Goal: Communication & Community: Answer question/provide support

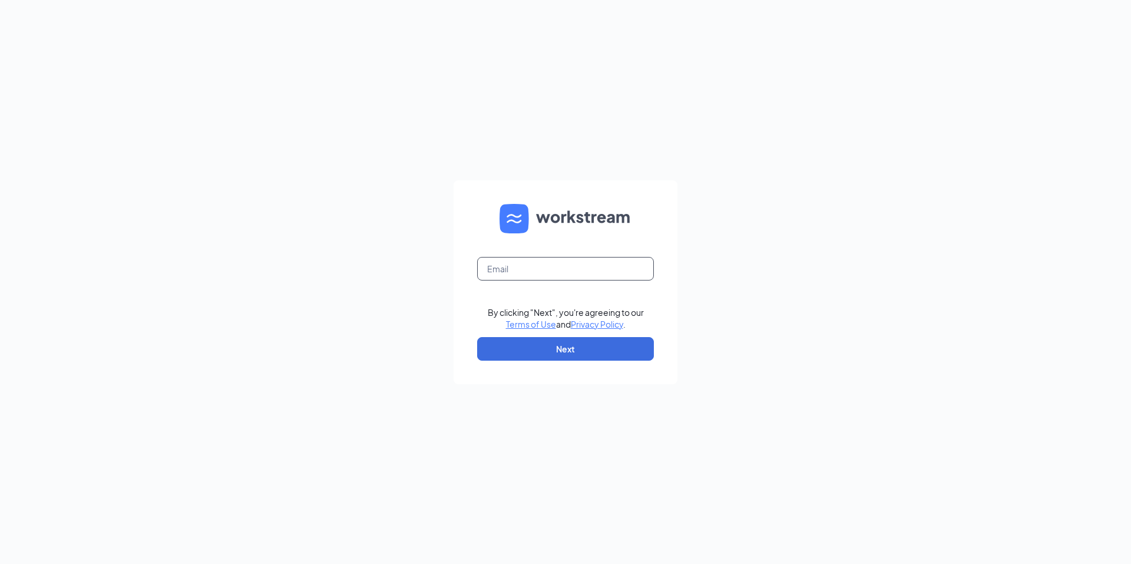
click at [550, 274] on input "text" at bounding box center [565, 269] width 177 height 24
type input "madlutzinc@gmail.com"
click at [555, 352] on button "Next" at bounding box center [565, 349] width 177 height 24
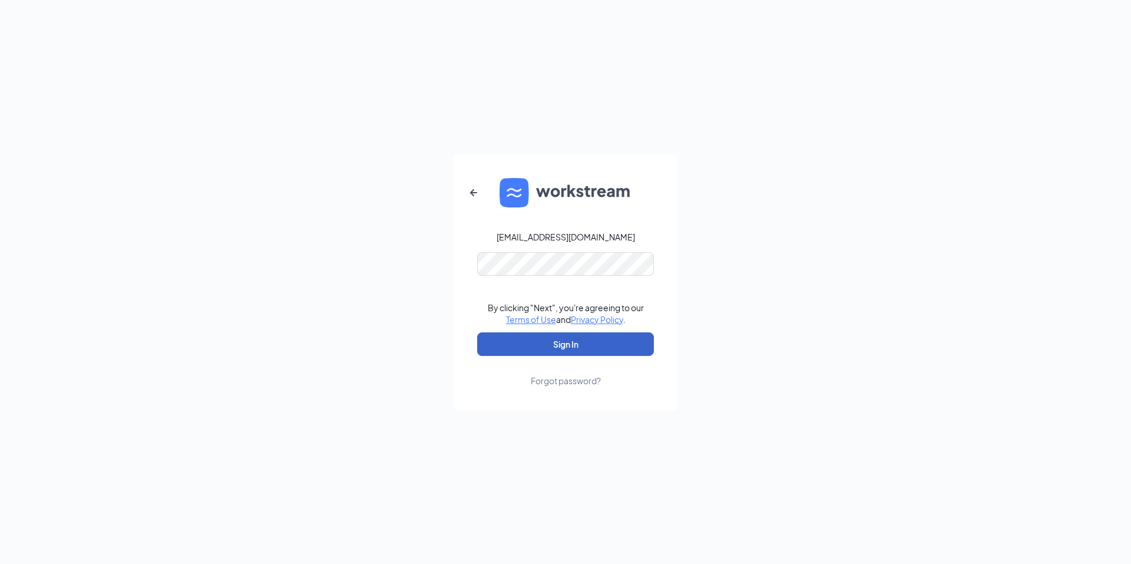
click at [543, 347] on button "Sign In" at bounding box center [565, 344] width 177 height 24
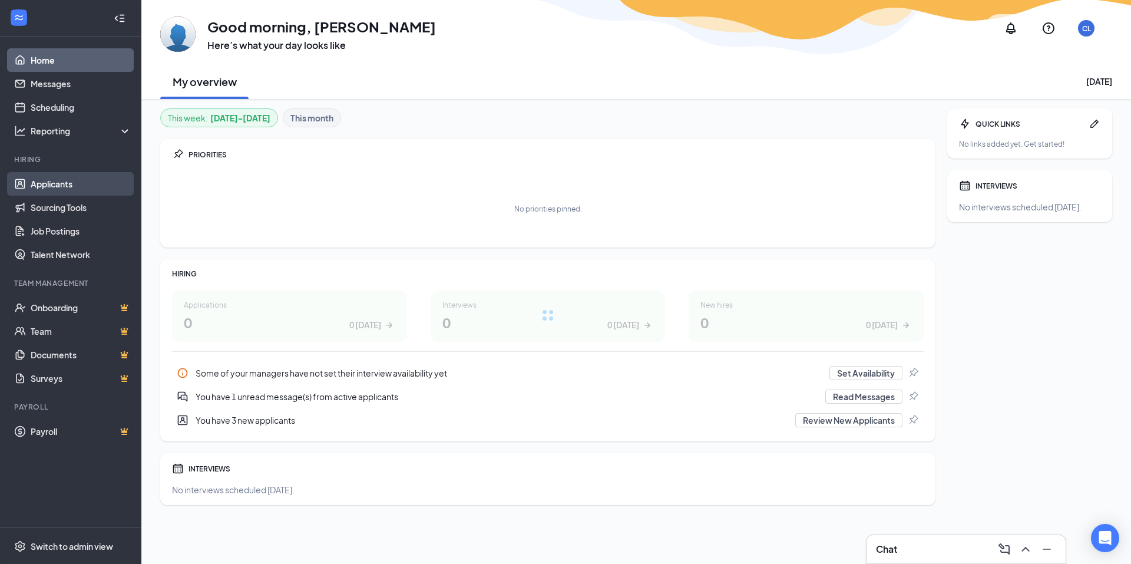
click at [58, 182] on link "Applicants" at bounding box center [81, 184] width 101 height 24
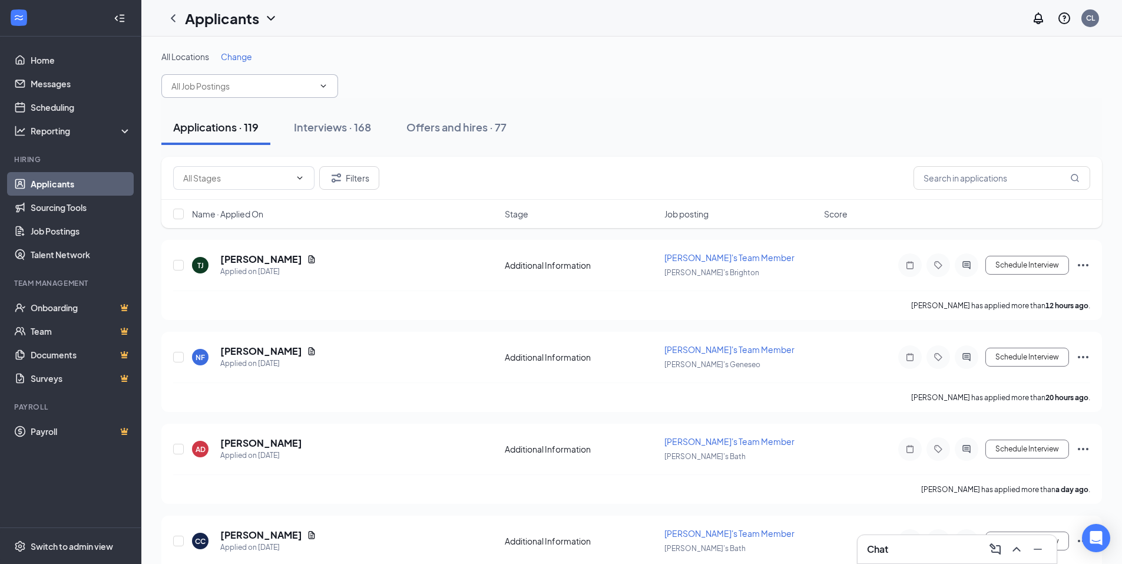
click at [271, 81] on input "text" at bounding box center [242, 86] width 143 height 13
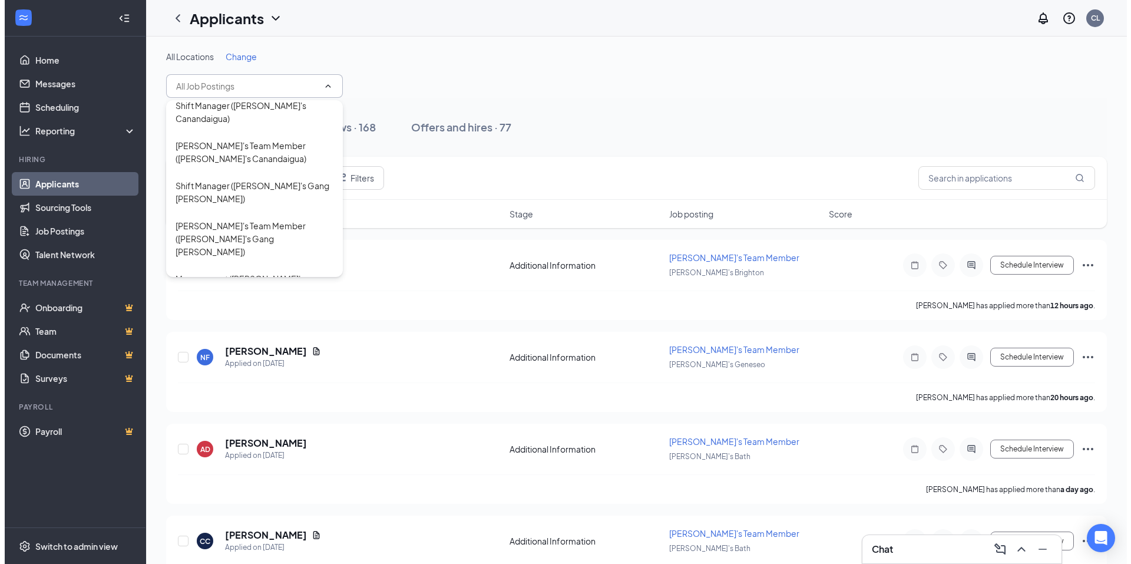
scroll to position [177, 0]
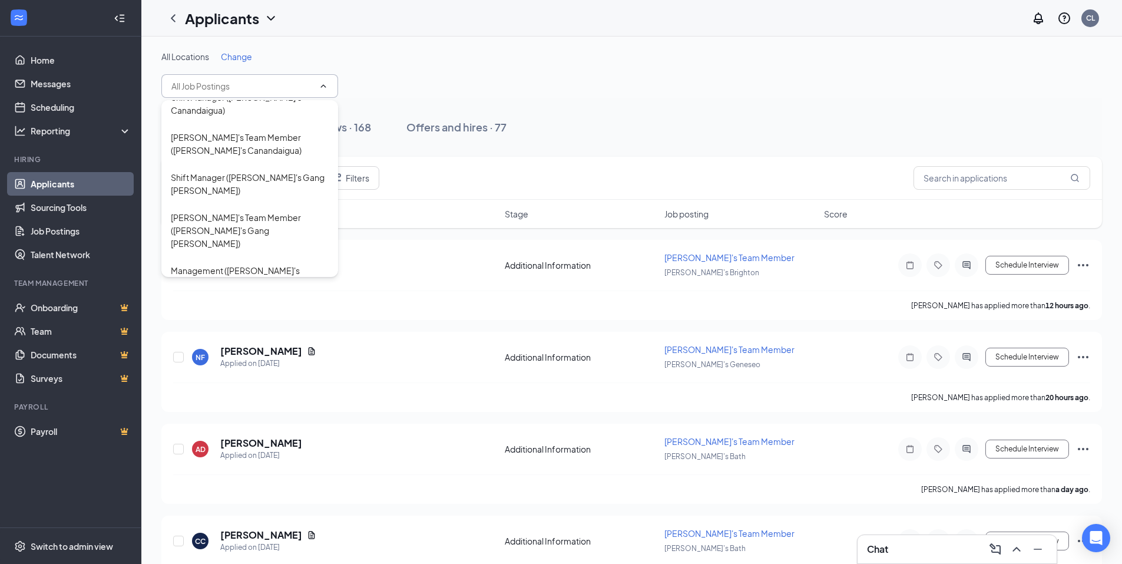
click at [265, 304] on div "[PERSON_NAME]'s Team Member ([PERSON_NAME]'s Geneseo)" at bounding box center [250, 317] width 158 height 26
type input "[PERSON_NAME]'s Team Member ([PERSON_NAME]'s Geneseo)"
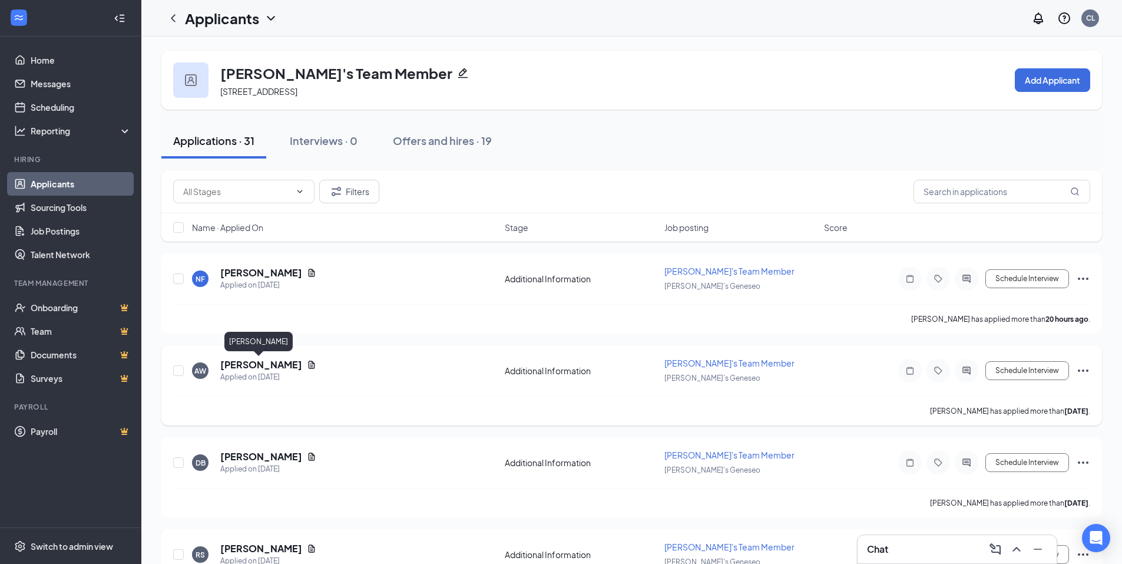
click at [269, 363] on h5 "[PERSON_NAME]" at bounding box center [261, 364] width 82 height 13
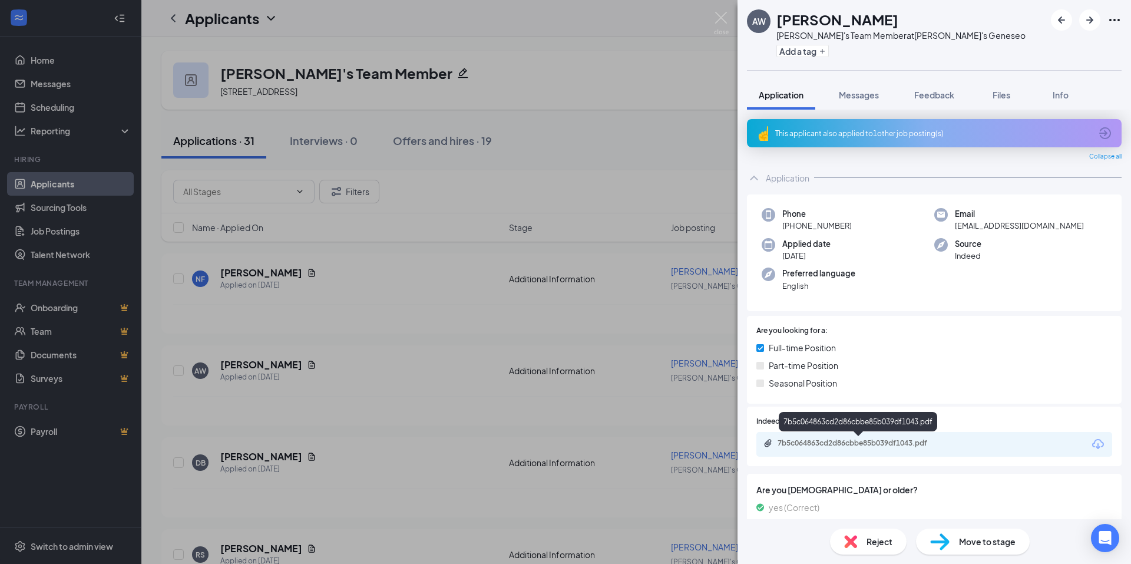
click at [841, 441] on div "7b5c064863cd2d86cbbe85b039df1043.pdf" at bounding box center [860, 442] width 165 height 9
click at [868, 98] on span "Messages" at bounding box center [859, 95] width 40 height 11
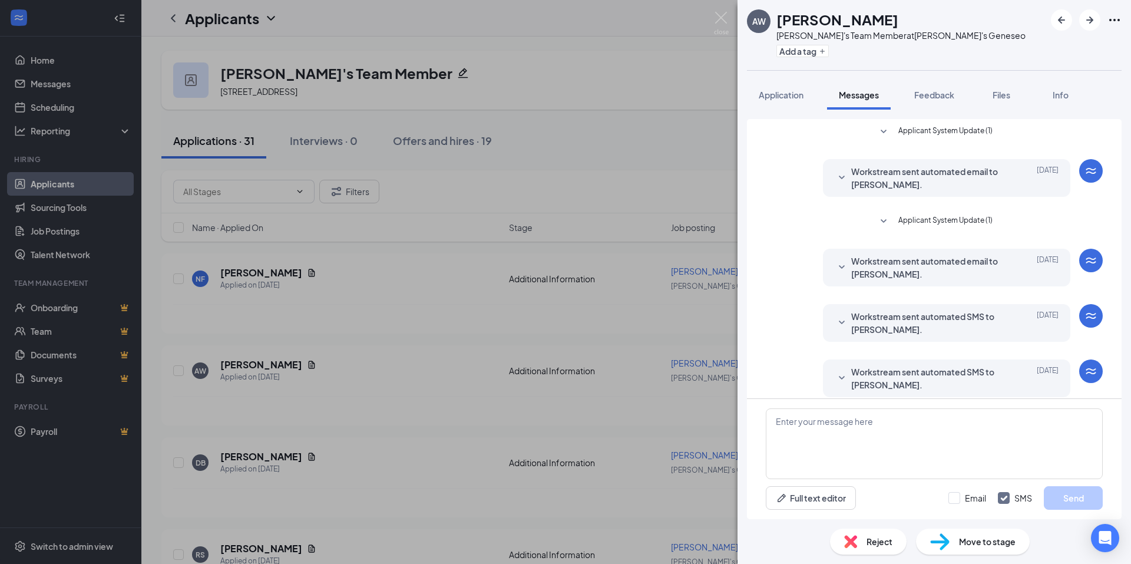
scroll to position [45, 0]
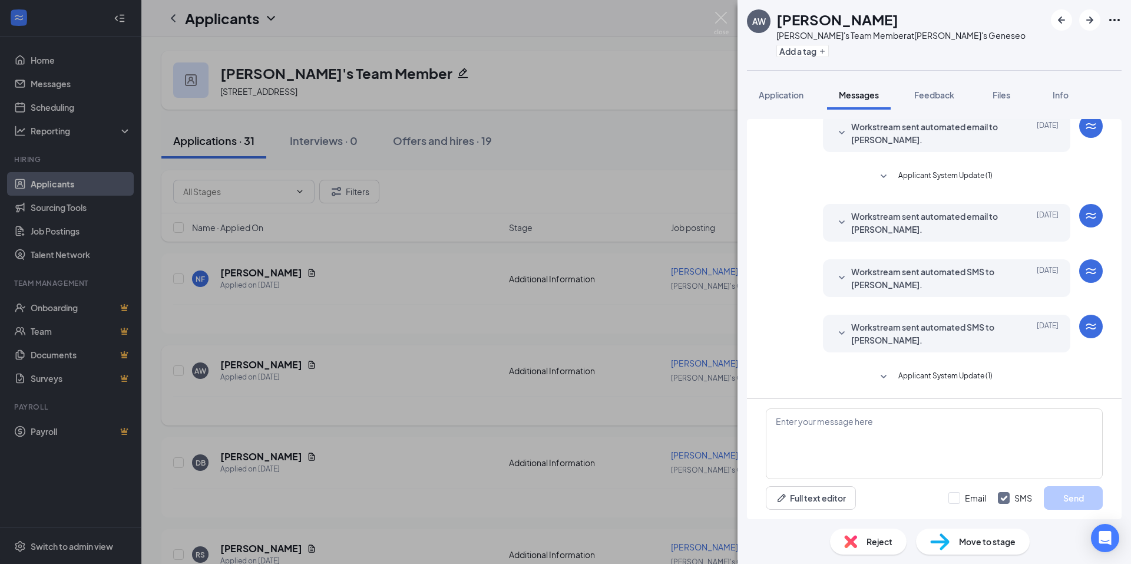
drag, startPoint x: 310, startPoint y: 330, endPoint x: 295, endPoint y: 367, distance: 39.9
click at [310, 331] on div "AW [PERSON_NAME]'s Team Member at [PERSON_NAME]'s Geneseo Add a tag Application…" at bounding box center [565, 282] width 1131 height 564
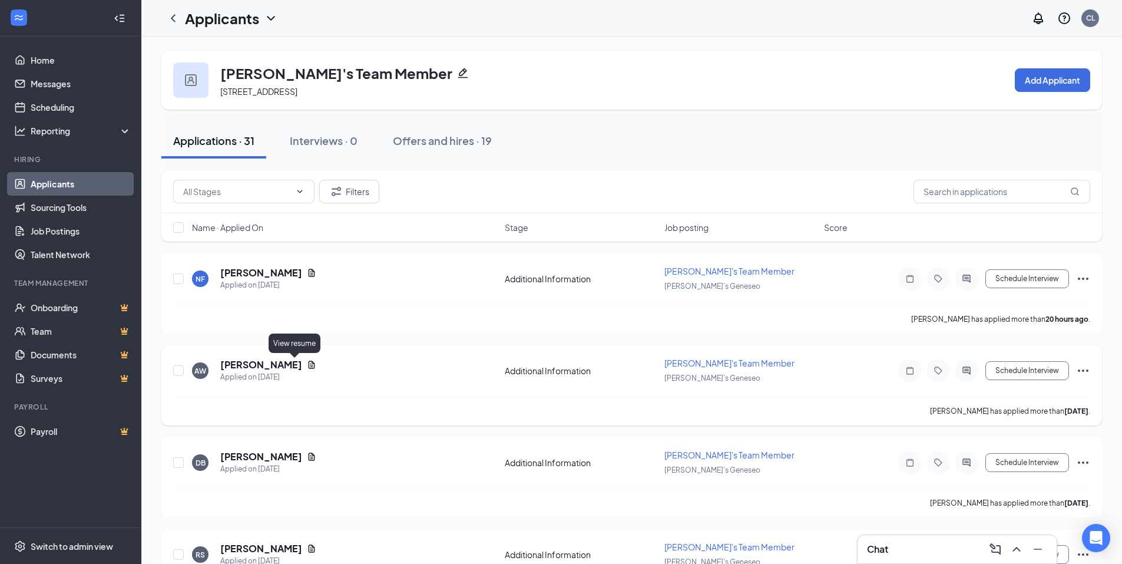
click at [309, 367] on icon "Document" at bounding box center [312, 365] width 6 height 8
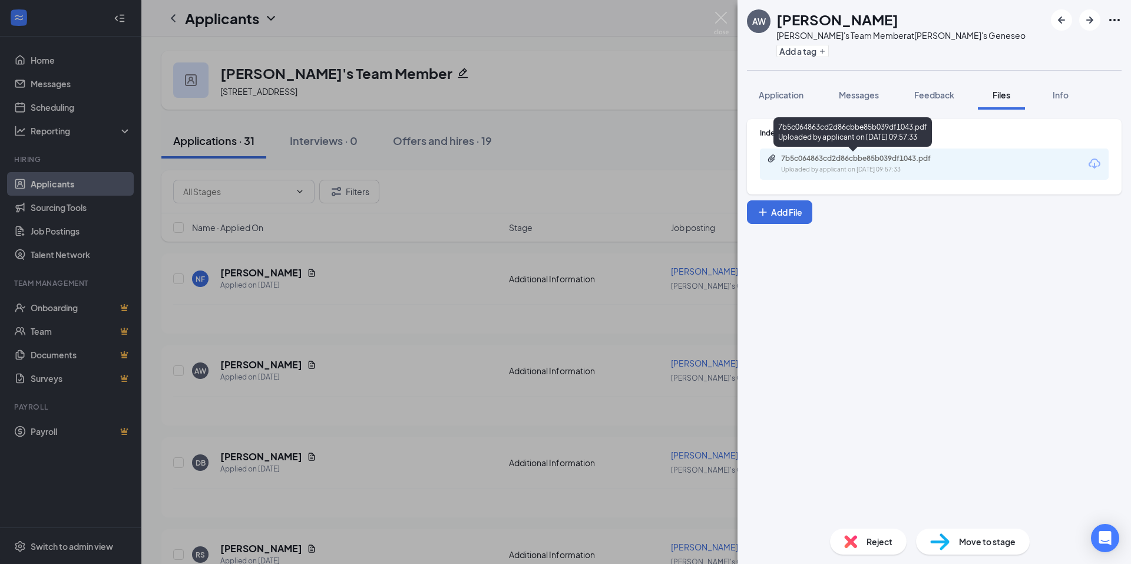
click at [789, 157] on div "7b5c064863cd2d86cbbe85b039df1043.pdf" at bounding box center [863, 158] width 165 height 9
click at [861, 93] on span "Messages" at bounding box center [859, 95] width 40 height 11
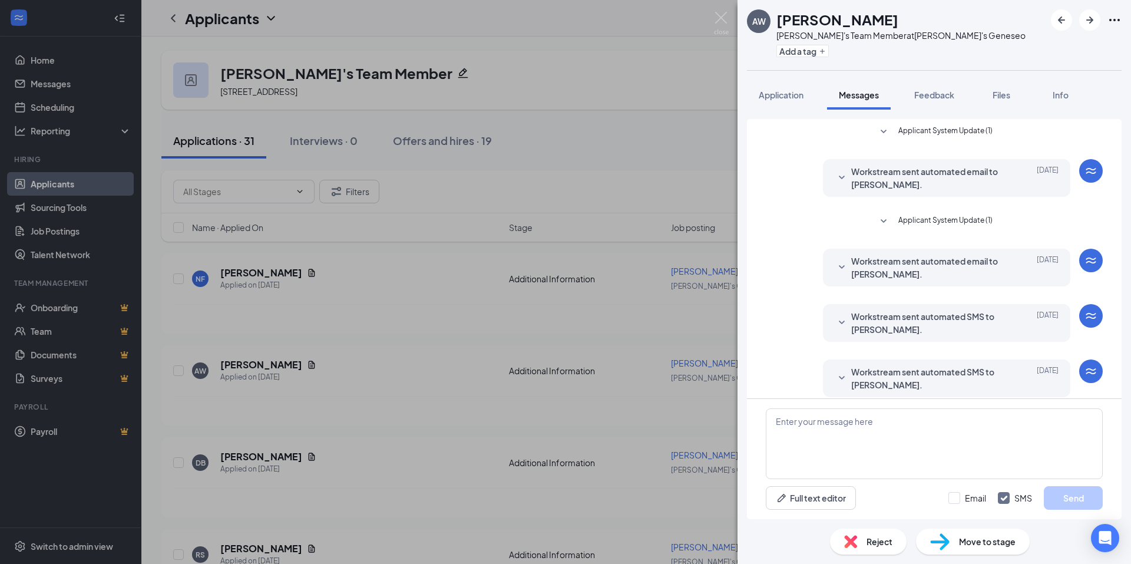
scroll to position [45, 0]
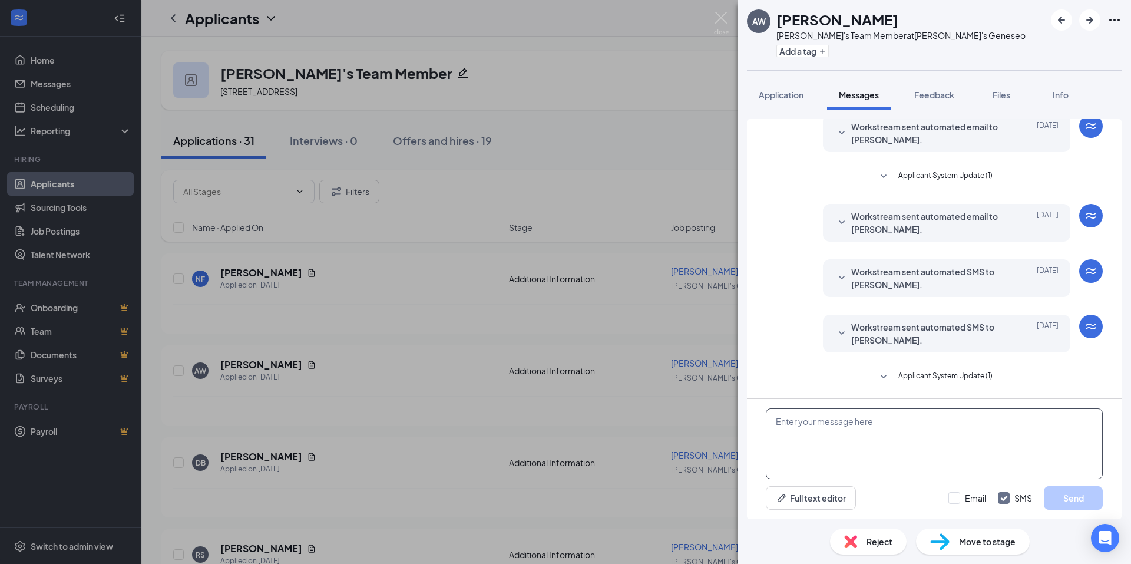
click at [803, 436] on textarea at bounding box center [934, 443] width 337 height 71
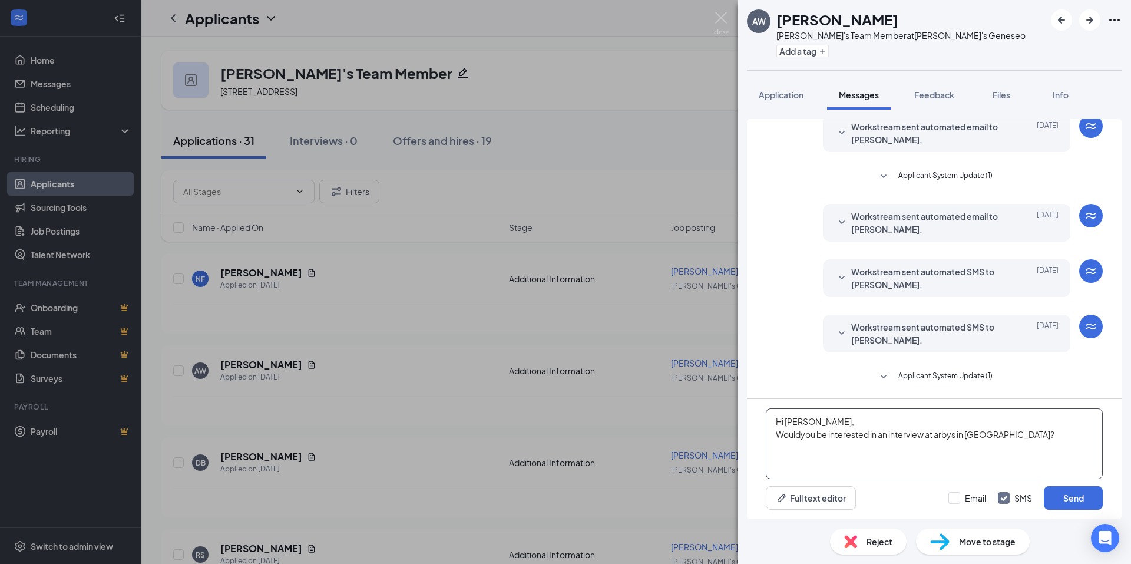
click at [800, 434] on textarea "Hi [PERSON_NAME], Wouldyou be interested in an interview at arbys in [GEOGRAPHI…" at bounding box center [934, 443] width 337 height 71
type textarea "Hi [PERSON_NAME], Would you be interested in an interview at arbys in [GEOGRAPH…"
click at [1065, 494] on button "Send" at bounding box center [1073, 498] width 59 height 24
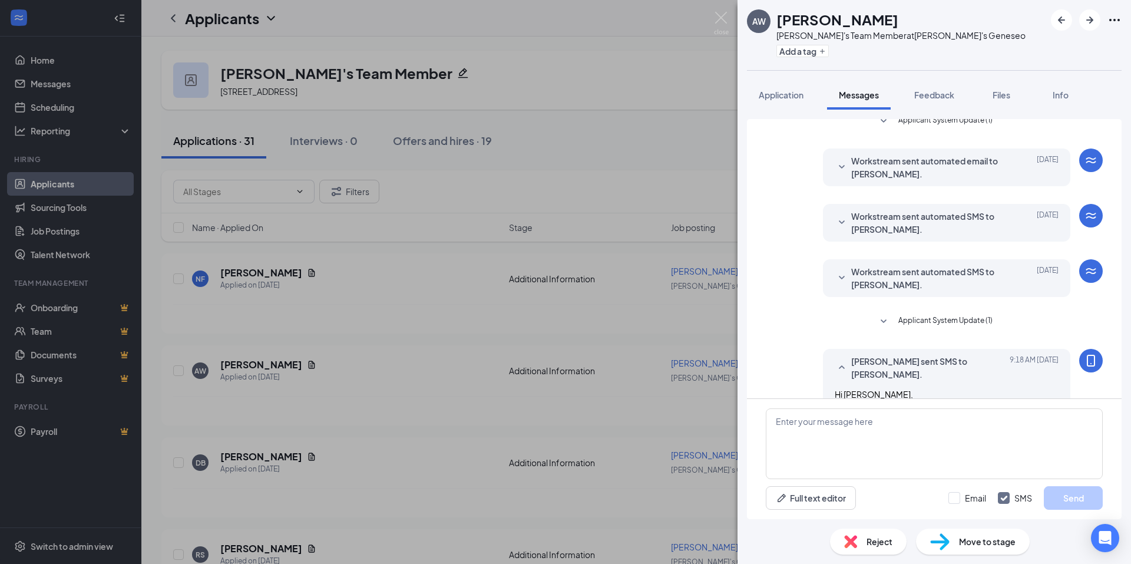
scroll to position [134, 0]
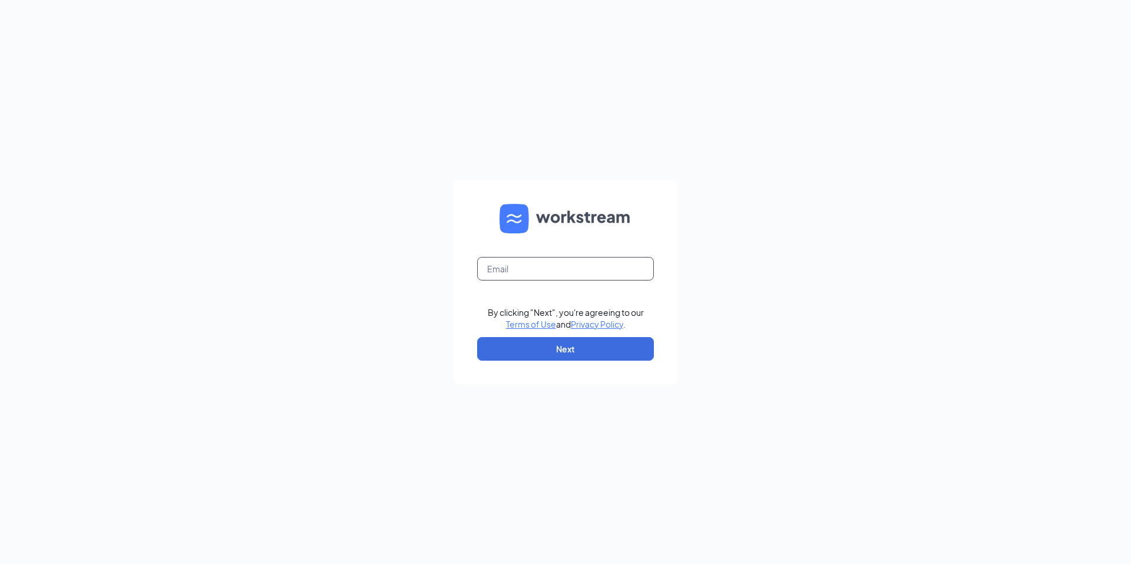
click at [580, 272] on input "text" at bounding box center [565, 269] width 177 height 24
type input "madlutzinc@gmail.com"
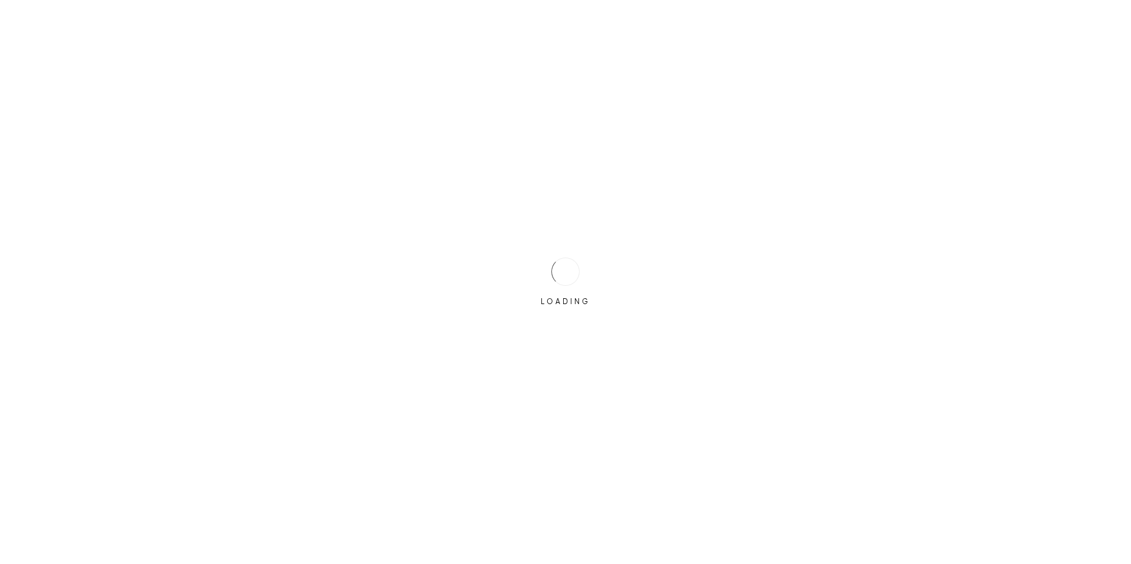
click at [574, 353] on div "LOADING" at bounding box center [565, 282] width 1131 height 564
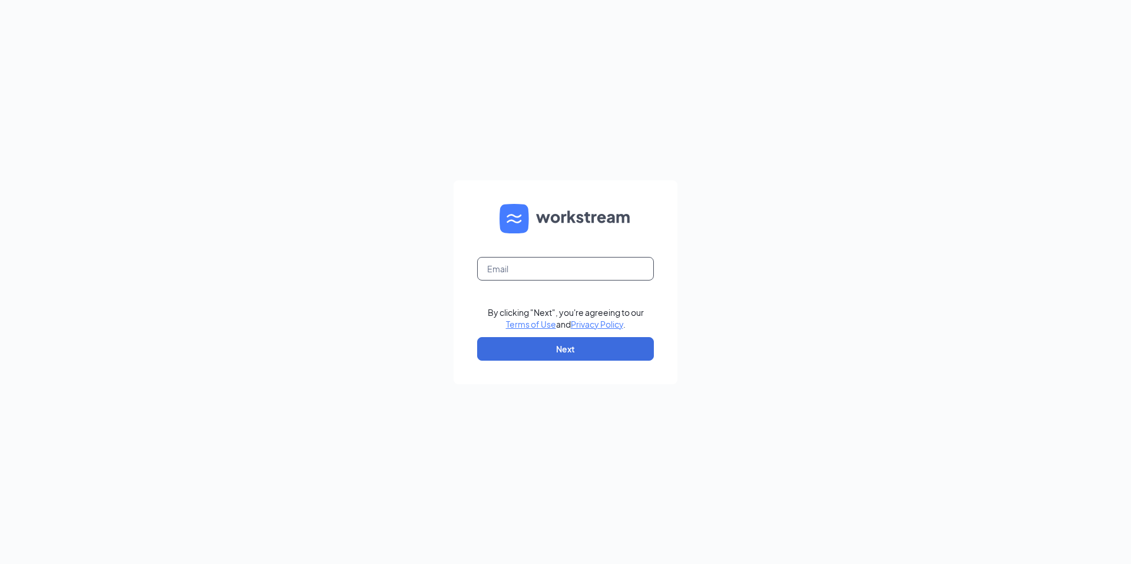
click at [558, 267] on input "text" at bounding box center [565, 269] width 177 height 24
type input "madlutzinc@gmail.com"
click at [564, 345] on button "Next" at bounding box center [565, 349] width 177 height 24
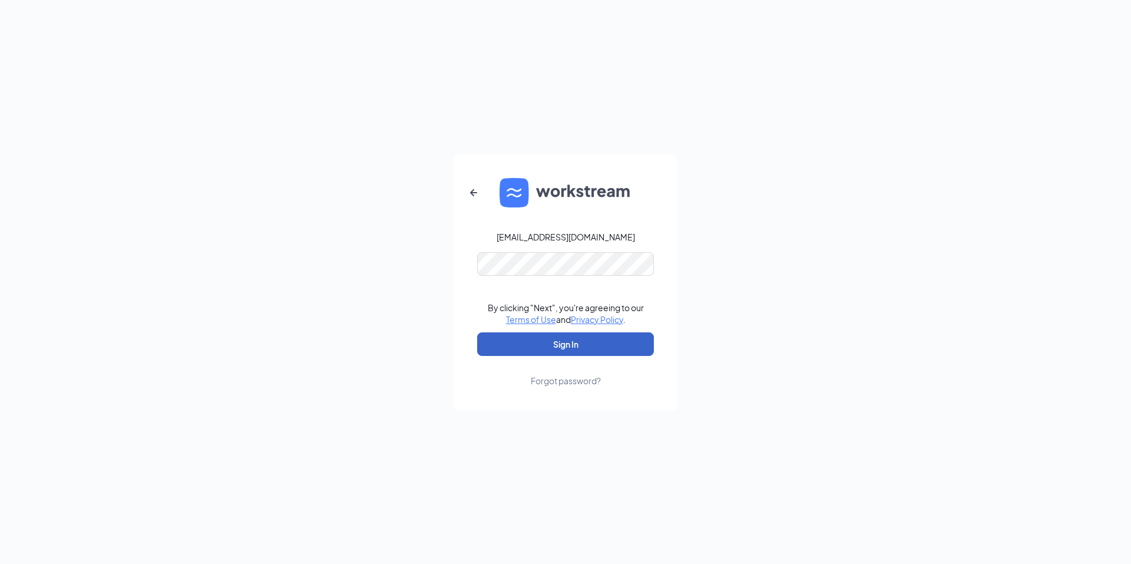
click at [568, 347] on button "Sign In" at bounding box center [565, 344] width 177 height 24
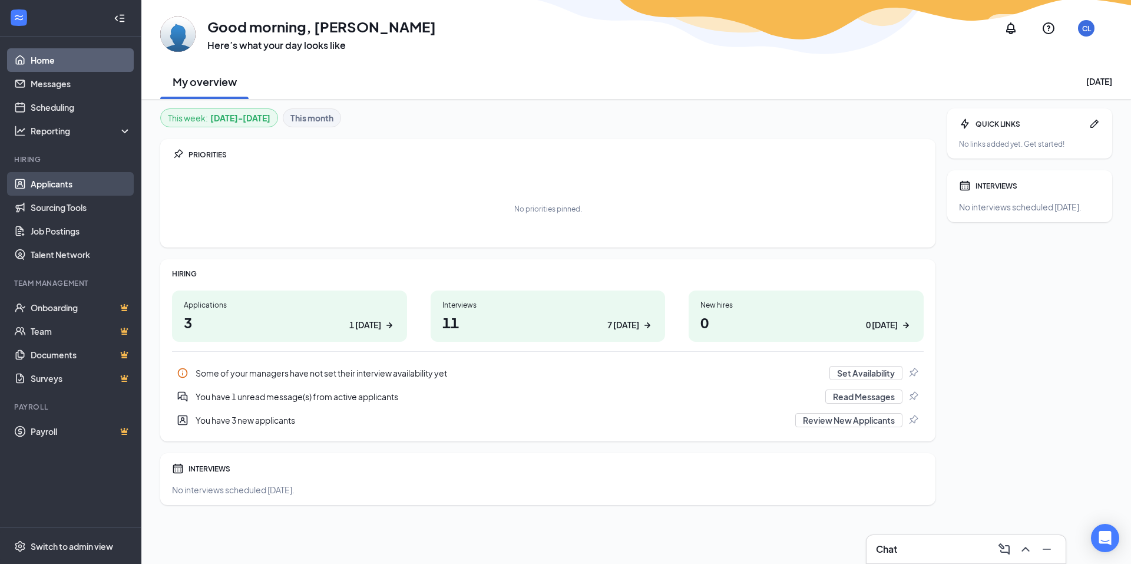
click at [59, 186] on link "Applicants" at bounding box center [81, 184] width 101 height 24
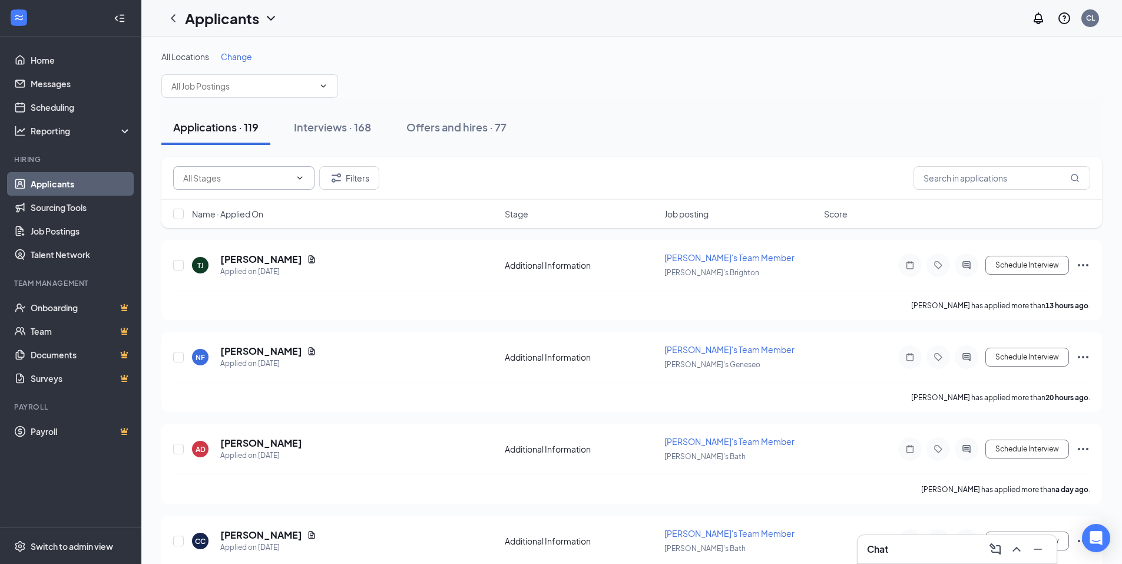
click at [302, 178] on icon "ChevronDown" at bounding box center [299, 177] width 9 height 9
click at [320, 89] on icon "ChevronDown" at bounding box center [323, 85] width 9 height 9
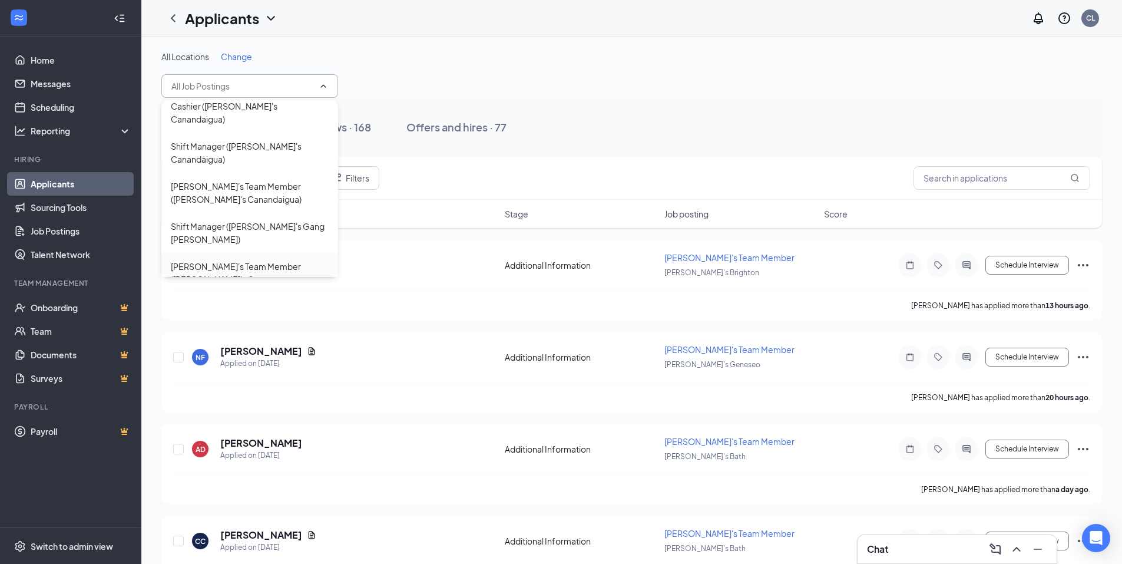
scroll to position [128, 0]
click at [272, 352] on div "[PERSON_NAME]'s Team Member ([PERSON_NAME]'s Geneseo)" at bounding box center [250, 365] width 158 height 26
type input "[PERSON_NAME]'s Team Member ([PERSON_NAME]'s Geneseo)"
